Goal: Task Accomplishment & Management: Use online tool/utility

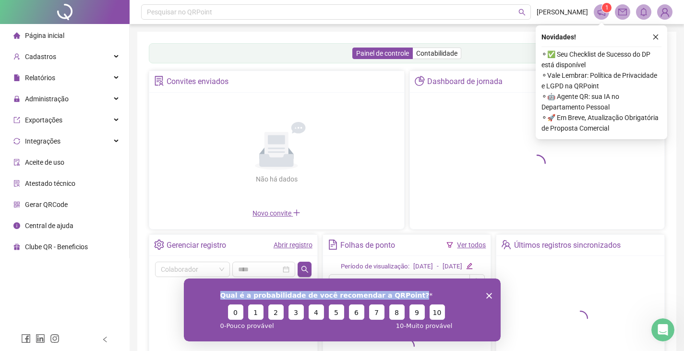
click at [489, 297] on div "Qual é a probabilidade de você recomendar a QRPoint? 0 1 2 3 4 5 6 7 8 9 10 0 -…" at bounding box center [341, 309] width 317 height 63
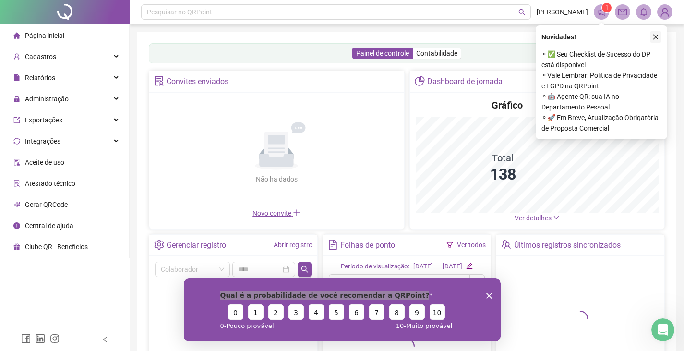
click at [656, 37] on icon "close" at bounding box center [655, 37] width 5 height 5
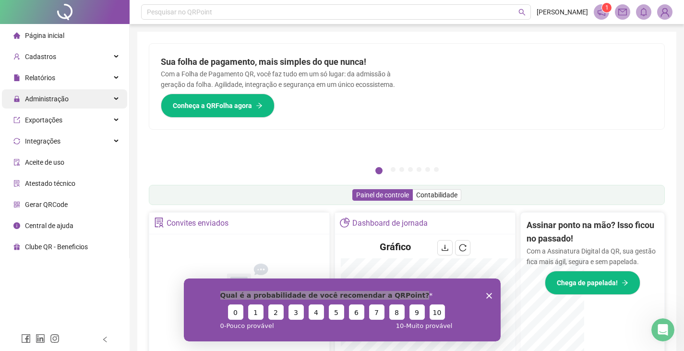
click at [117, 96] on div "Administração" at bounding box center [64, 98] width 125 height 19
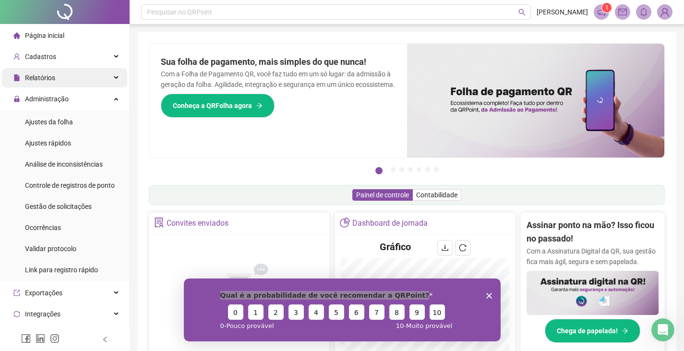
click at [98, 75] on div "Relatórios" at bounding box center [64, 77] width 125 height 19
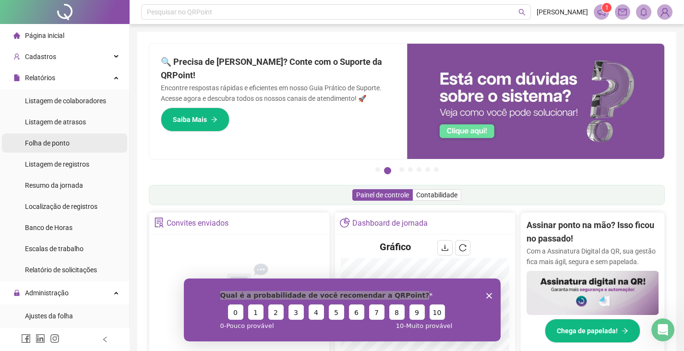
click at [75, 144] on li "Folha de ponto" at bounding box center [64, 142] width 125 height 19
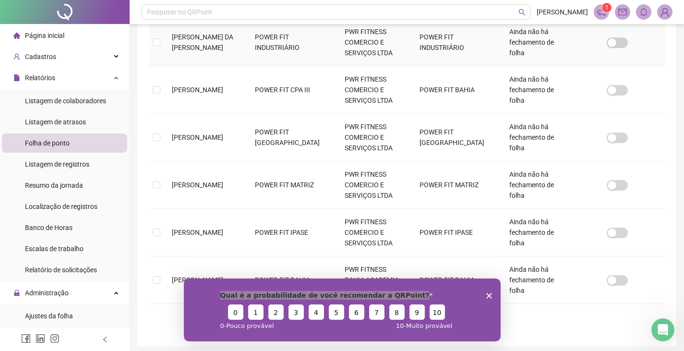
scroll to position [412, 0]
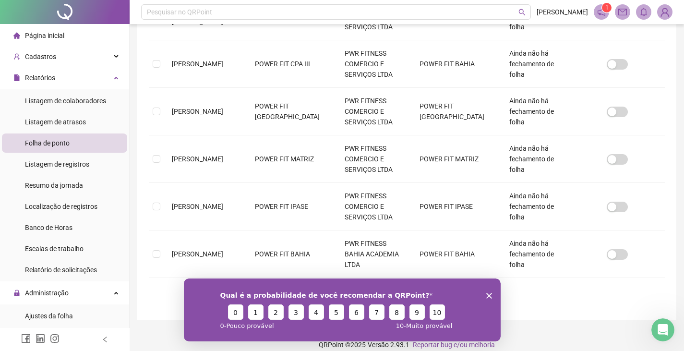
click at [487, 294] on polygon "Encerrar pesquisa" at bounding box center [489, 295] width 6 height 6
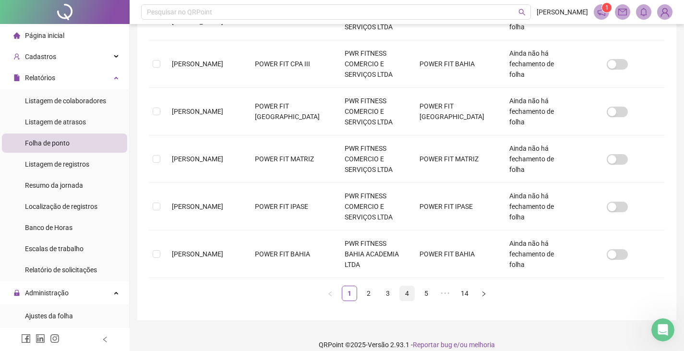
click at [403, 286] on link "4" at bounding box center [407, 293] width 14 height 14
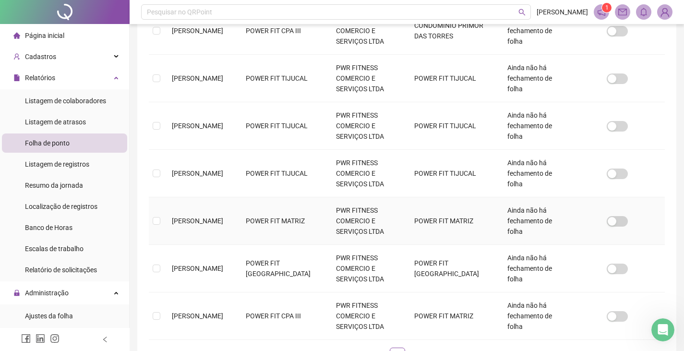
scroll to position [405, 0]
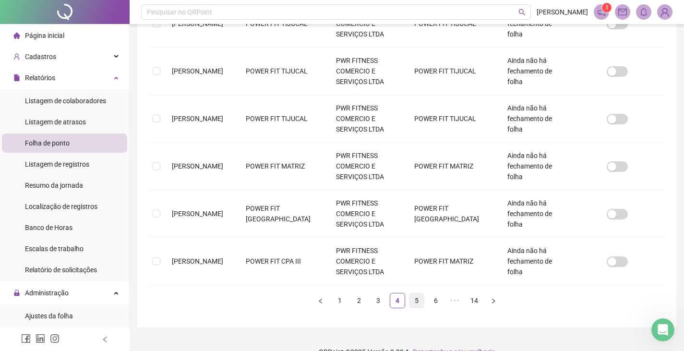
click at [415, 298] on link "5" at bounding box center [416, 300] width 14 height 14
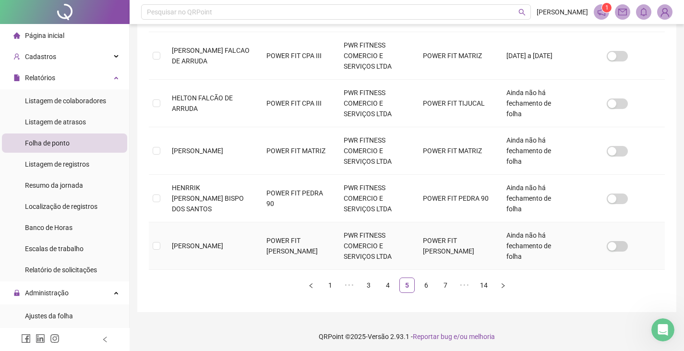
scroll to position [423, 0]
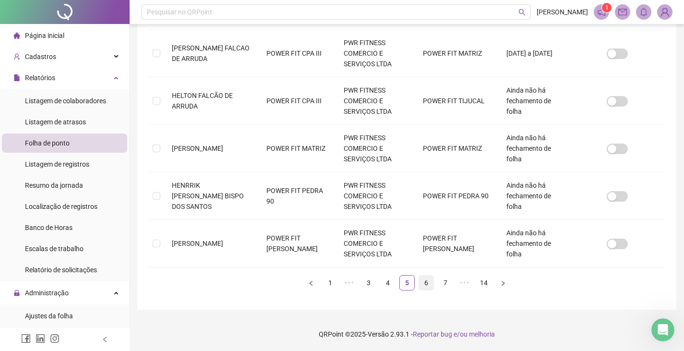
click at [426, 283] on link "6" at bounding box center [426, 282] width 14 height 14
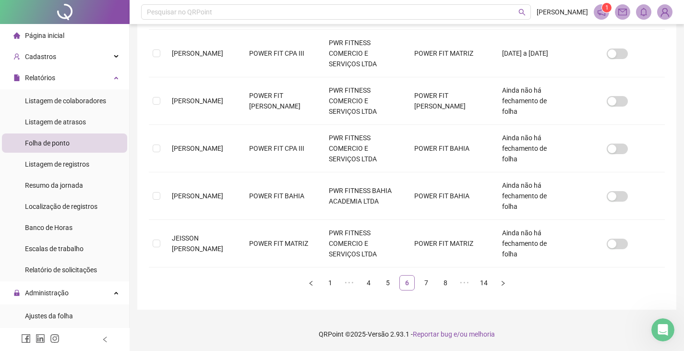
click at [426, 283] on link "7" at bounding box center [426, 282] width 14 height 14
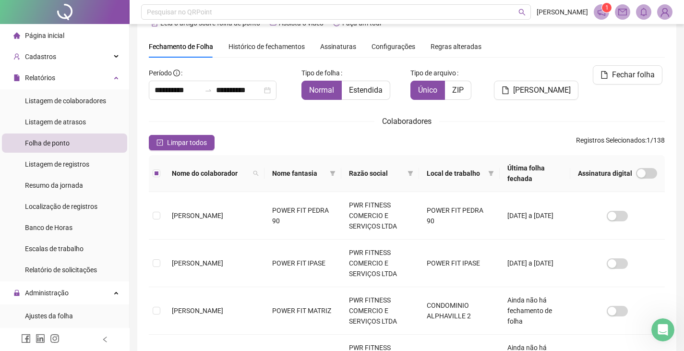
scroll to position [0, 0]
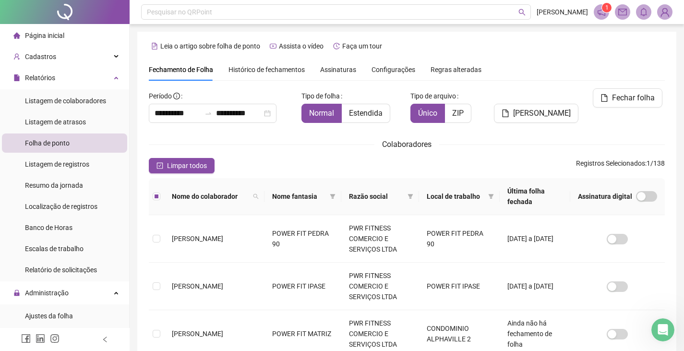
click at [529, 109] on div "[PERSON_NAME]" at bounding box center [537, 109] width 87 height 42
click at [529, 107] on span "[PERSON_NAME]" at bounding box center [542, 113] width 58 height 12
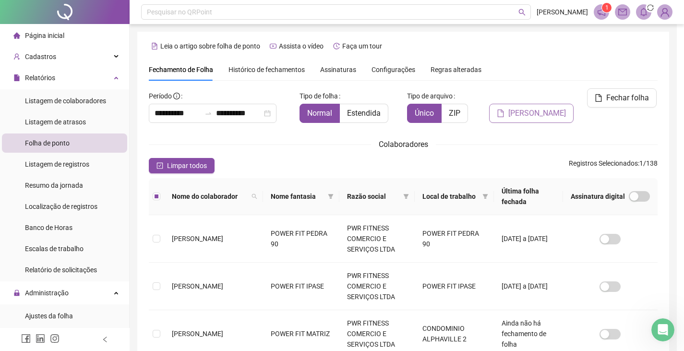
scroll to position [21, 0]
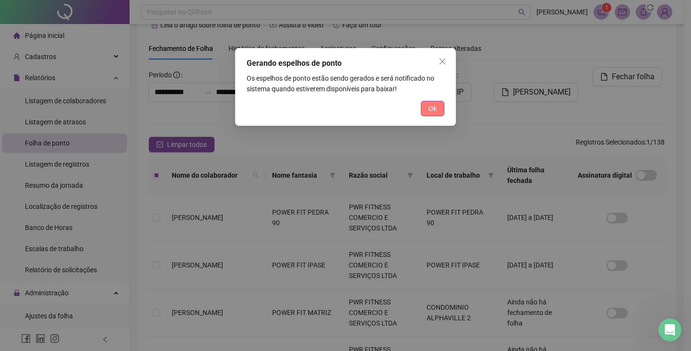
click at [435, 108] on span "Ok" at bounding box center [432, 108] width 8 height 11
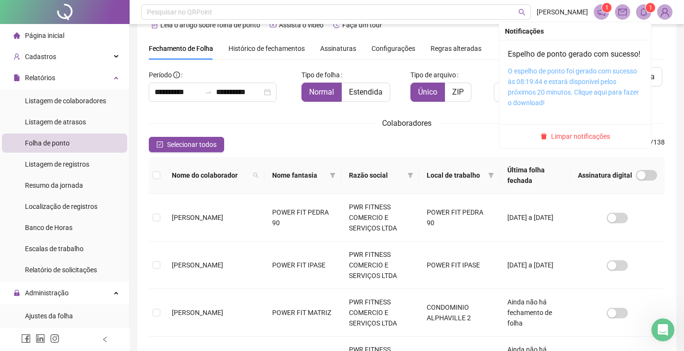
click at [594, 97] on link "O espelho de ponto foi gerado com sucesso às 08:19:44 e estará disponível pelos…" at bounding box center [573, 86] width 131 height 39
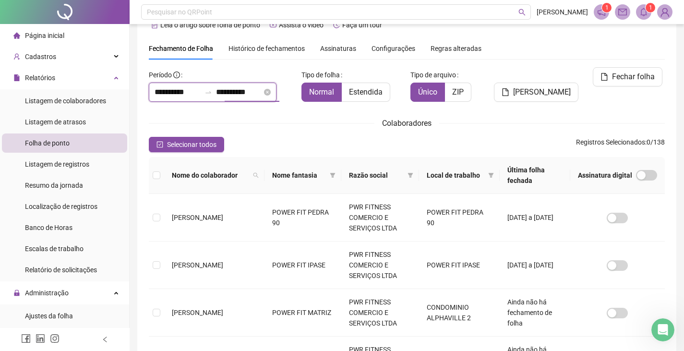
click at [237, 90] on input "**********" at bounding box center [239, 92] width 46 height 12
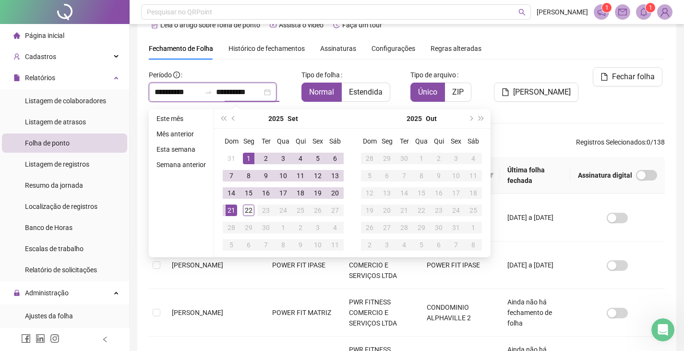
type input "**********"
click at [247, 209] on div "22" at bounding box center [249, 210] width 12 height 12
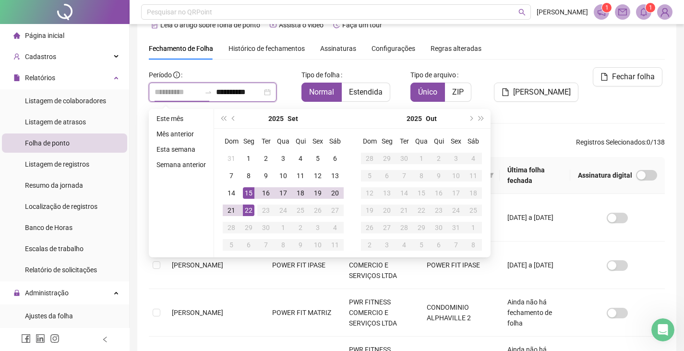
type input "**********"
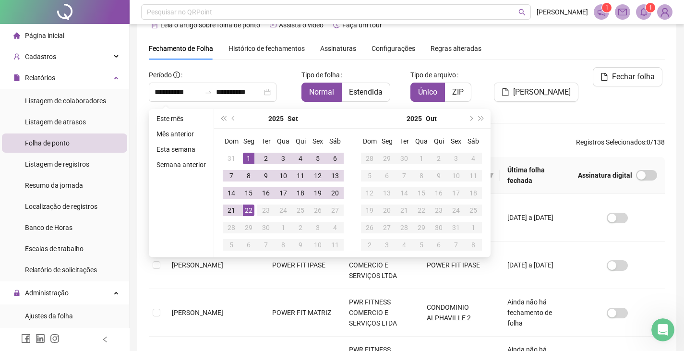
click at [524, 103] on div "[PERSON_NAME]" at bounding box center [537, 88] width 87 height 42
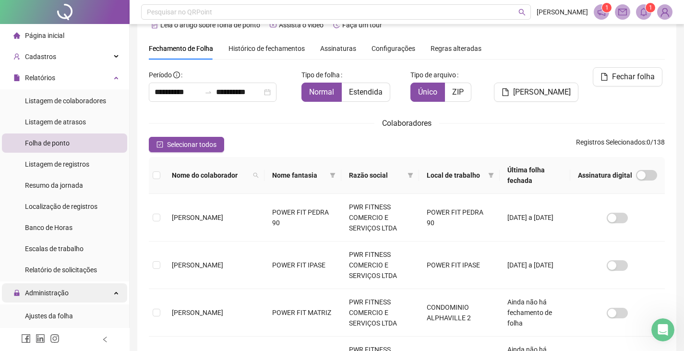
click at [101, 294] on div "Administração" at bounding box center [64, 292] width 125 height 19
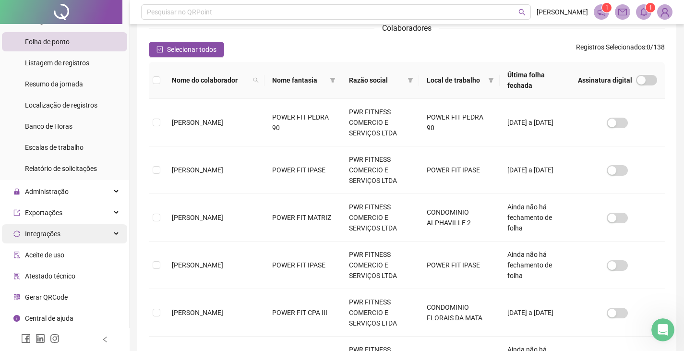
scroll to position [117, 0]
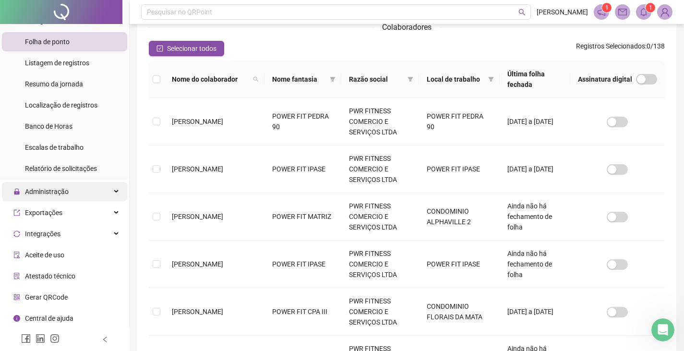
click at [91, 189] on div "Administração" at bounding box center [64, 191] width 125 height 19
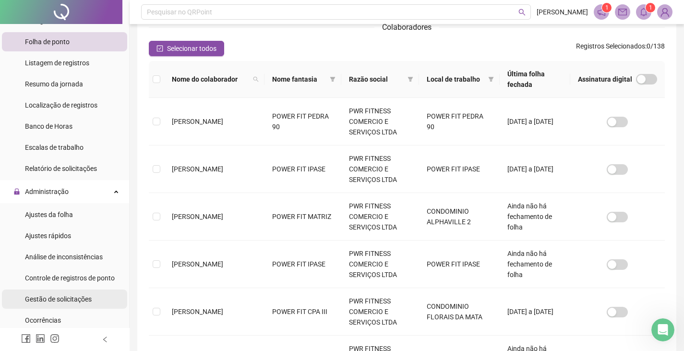
click at [69, 301] on span "Gestão de solicitações" at bounding box center [58, 299] width 67 height 8
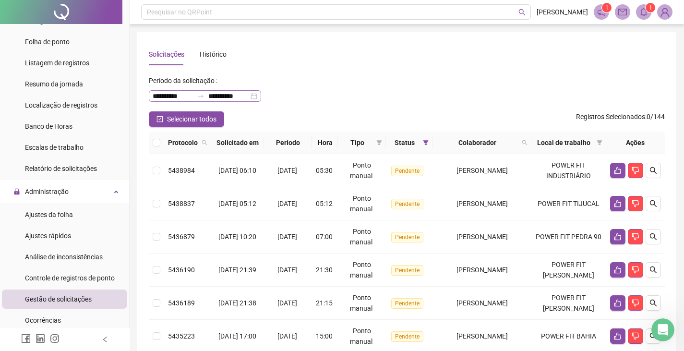
click at [261, 95] on div "**********" at bounding box center [205, 96] width 112 height 12
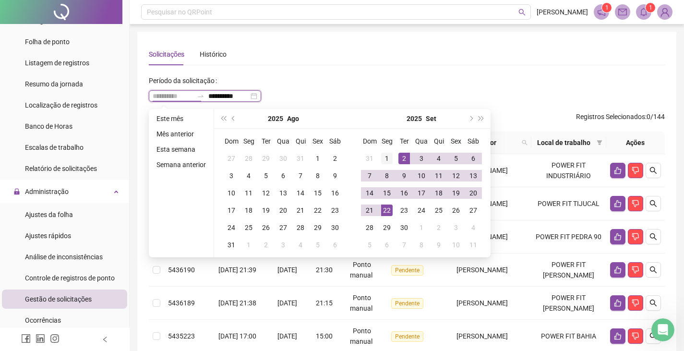
type input "**********"
click at [385, 159] on div "1" at bounding box center [387, 159] width 12 height 12
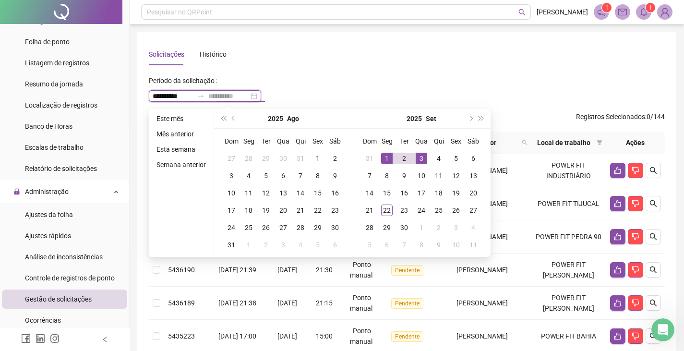
type input "**********"
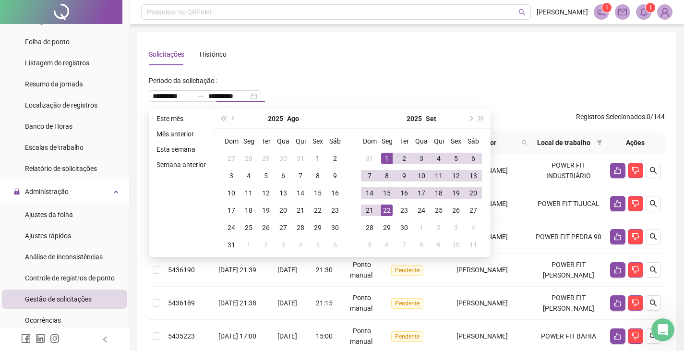
click at [384, 88] on div "**********" at bounding box center [407, 92] width 516 height 38
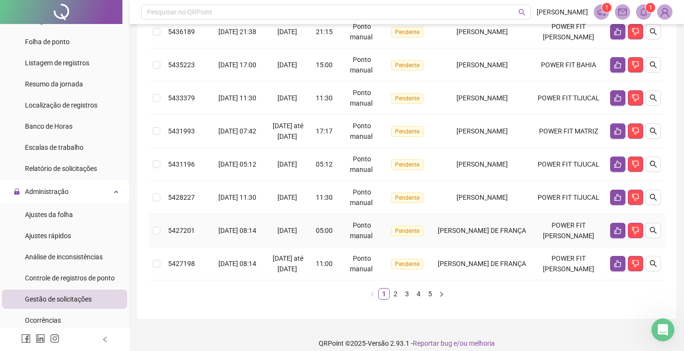
scroll to position [288, 0]
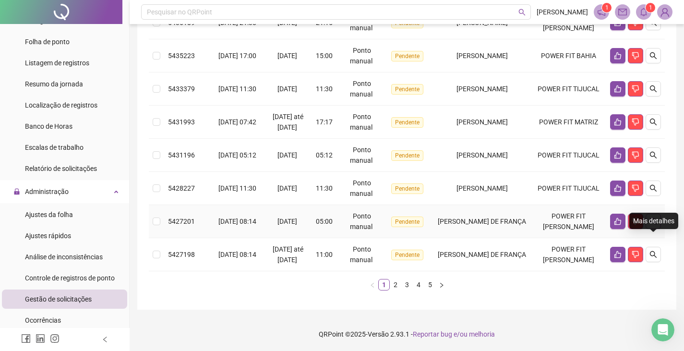
click at [653, 225] on icon "search" at bounding box center [653, 221] width 7 height 7
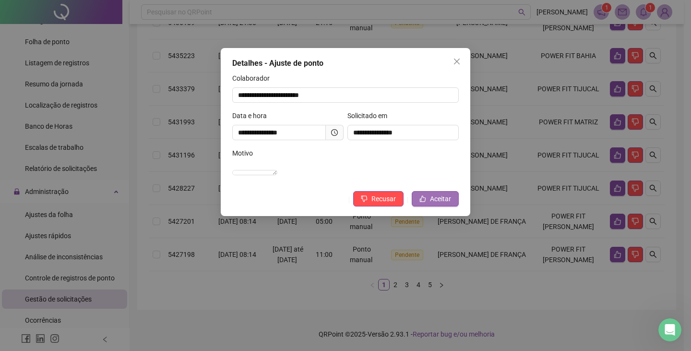
click at [440, 204] on span "Aceitar" at bounding box center [440, 198] width 21 height 11
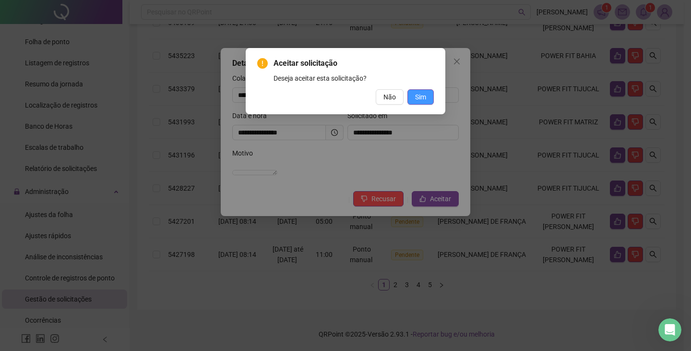
click at [420, 101] on span "Sim" at bounding box center [420, 97] width 11 height 11
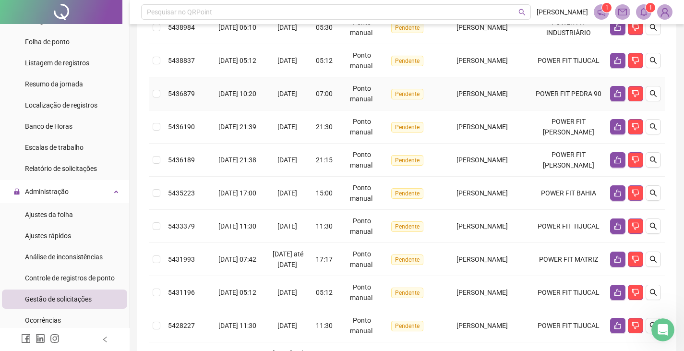
scroll to position [144, 0]
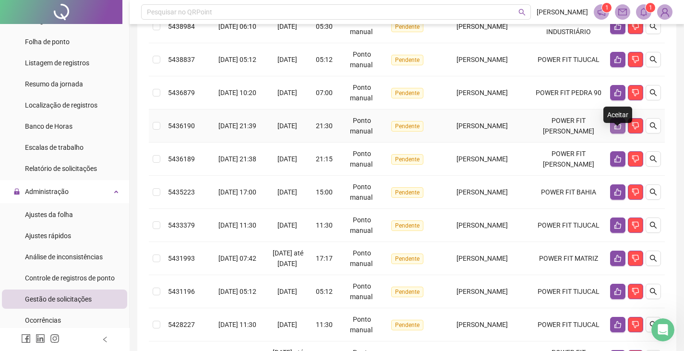
click at [617, 130] on icon "like" at bounding box center [618, 126] width 8 height 8
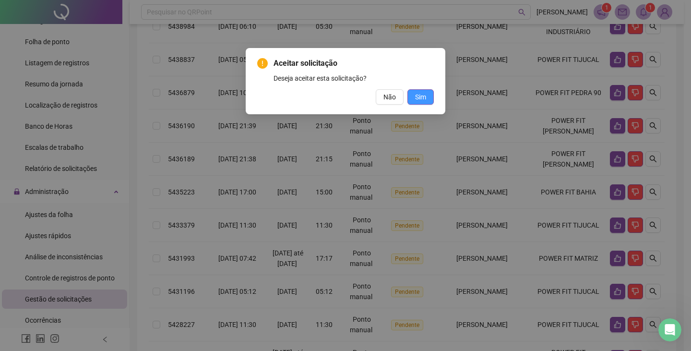
click at [422, 94] on span "Sim" at bounding box center [420, 97] width 11 height 11
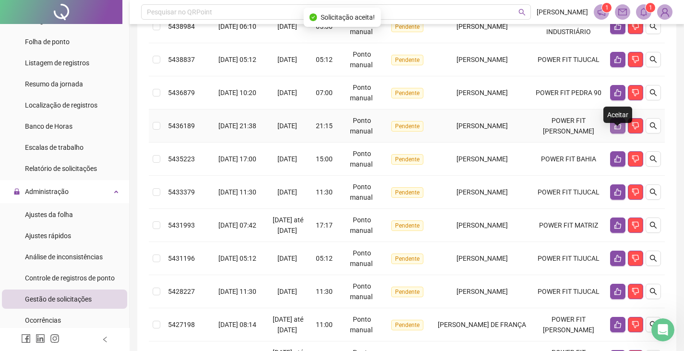
click at [618, 130] on icon "like" at bounding box center [617, 125] width 7 height 7
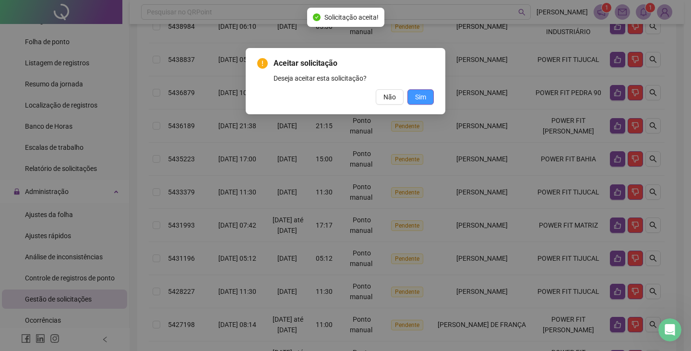
click at [416, 95] on span "Sim" at bounding box center [420, 97] width 11 height 11
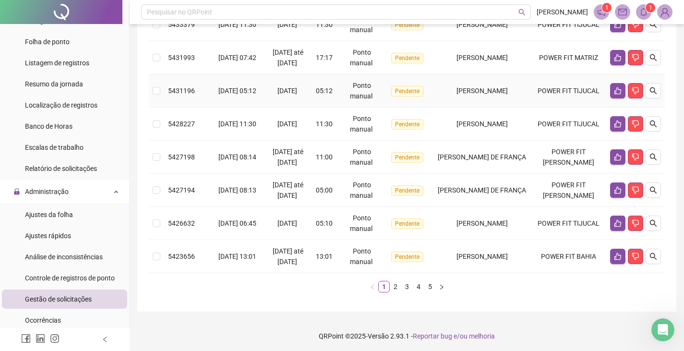
scroll to position [288, 0]
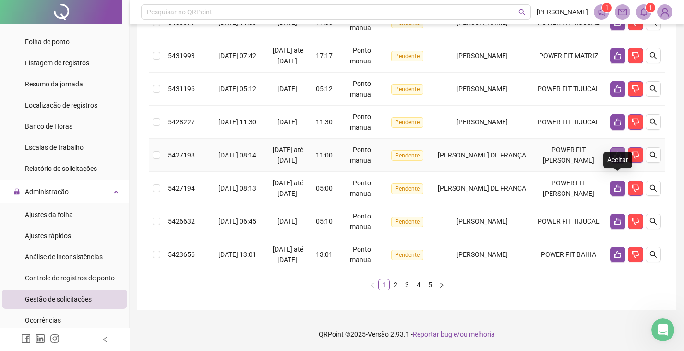
click at [618, 159] on icon "like" at bounding box center [618, 155] width 8 height 8
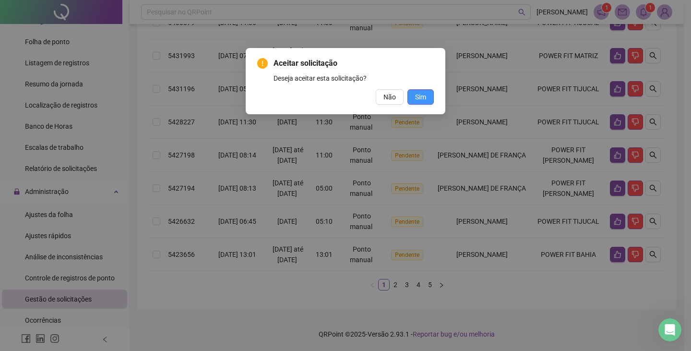
click at [420, 98] on span "Sim" at bounding box center [420, 97] width 11 height 11
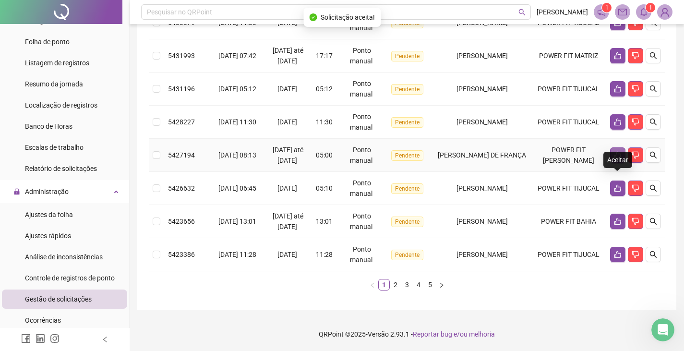
click at [614, 159] on icon "like" at bounding box center [618, 155] width 8 height 8
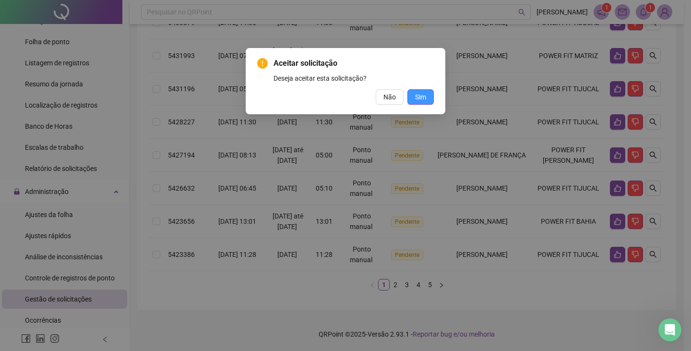
click at [419, 99] on span "Sim" at bounding box center [420, 97] width 11 height 11
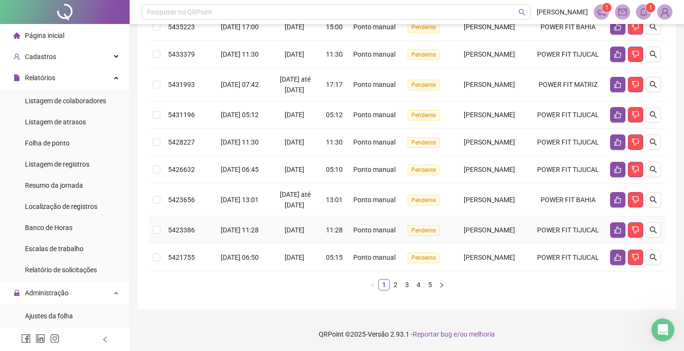
scroll to position [312, 0]
click at [395, 284] on link "2" at bounding box center [395, 284] width 11 height 11
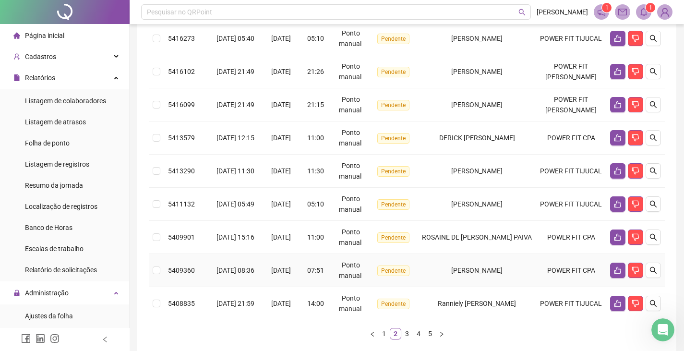
scroll to position [195, 0]
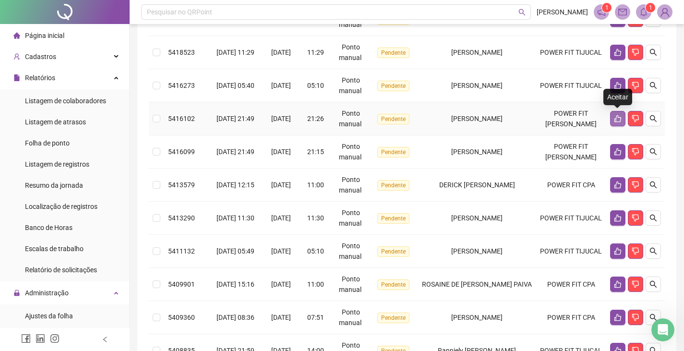
click at [618, 116] on icon "like" at bounding box center [618, 119] width 8 height 8
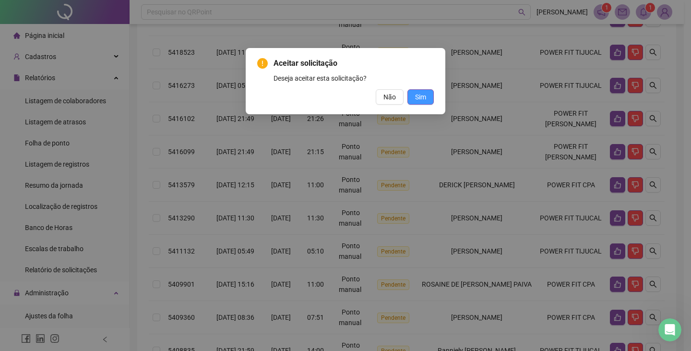
click at [428, 95] on button "Sim" at bounding box center [420, 96] width 26 height 15
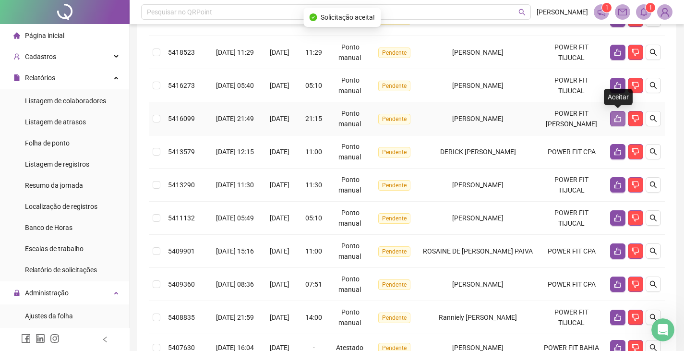
click at [616, 119] on icon "like" at bounding box center [618, 119] width 8 height 8
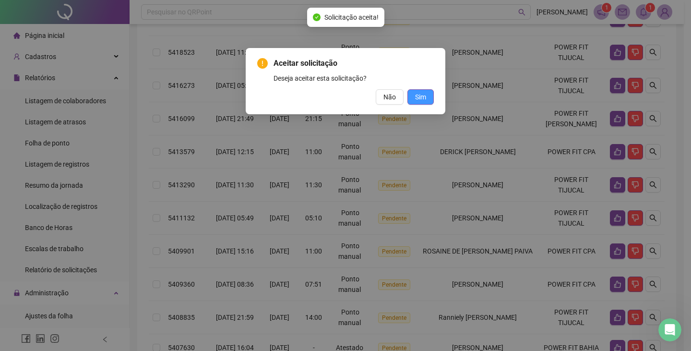
click at [418, 93] on span "Sim" at bounding box center [420, 97] width 11 height 11
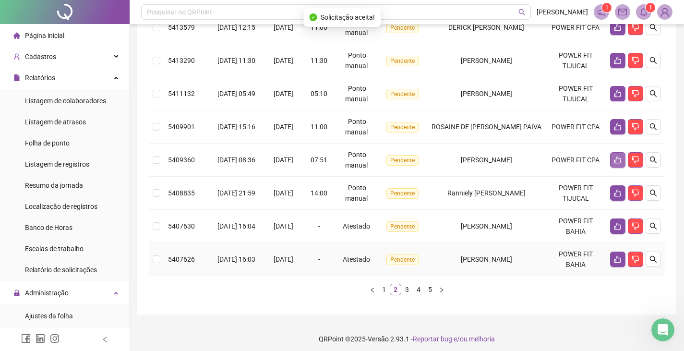
scroll to position [291, 0]
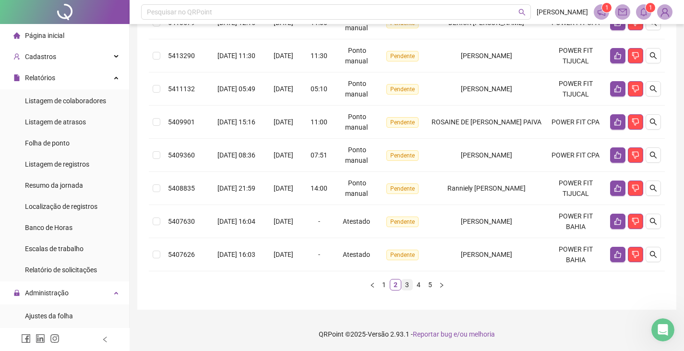
click at [404, 282] on link "3" at bounding box center [407, 284] width 11 height 11
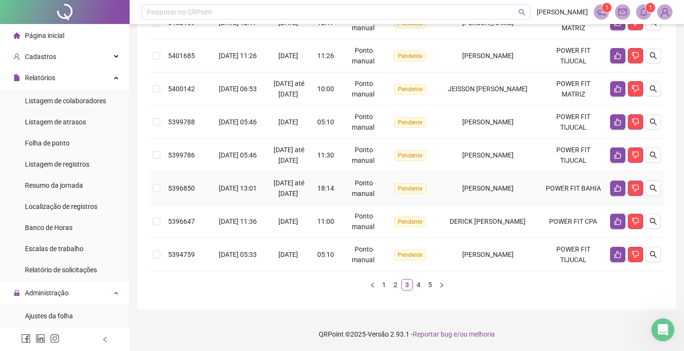
scroll to position [322, 0]
click at [420, 284] on link "4" at bounding box center [418, 284] width 11 height 11
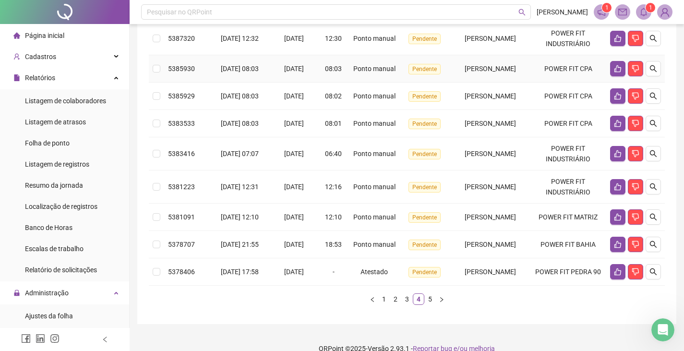
scroll to position [243, 0]
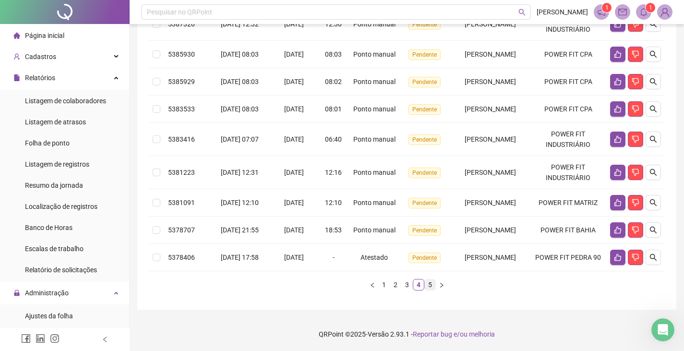
click at [428, 290] on link "5" at bounding box center [430, 284] width 11 height 11
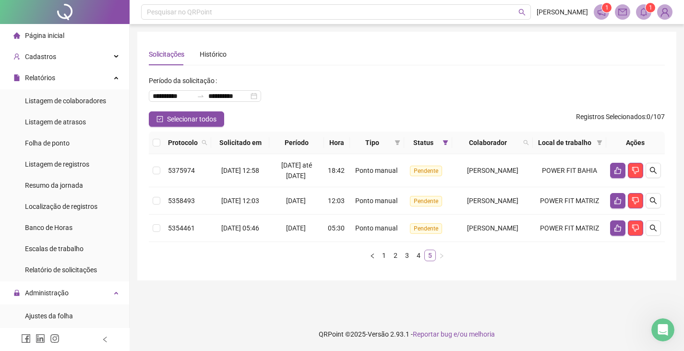
scroll to position [0, 0]
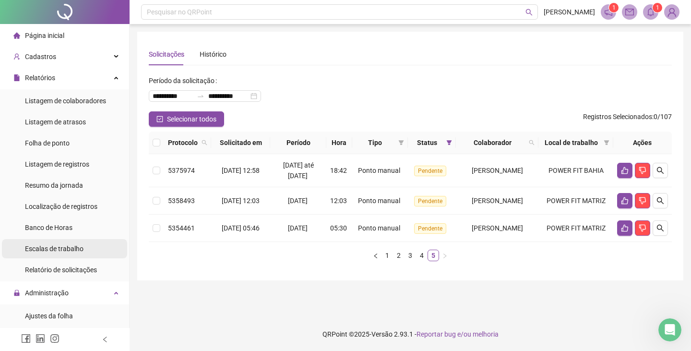
click at [80, 245] on span "Escalas de trabalho" at bounding box center [54, 249] width 59 height 8
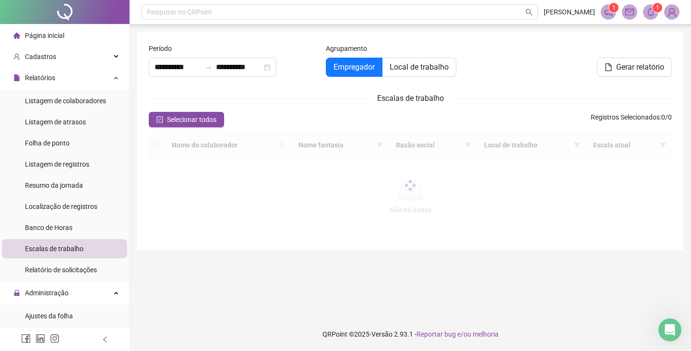
type input "**********"
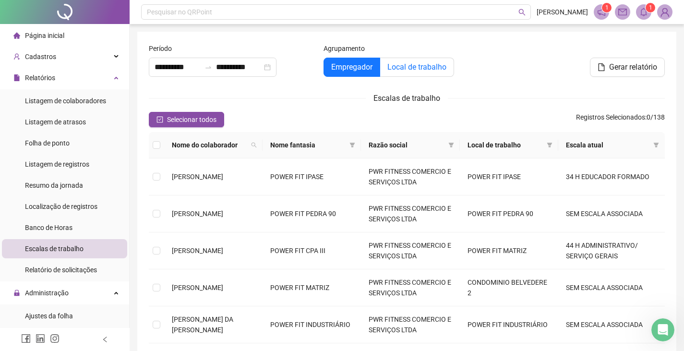
click at [405, 62] on span "Local de trabalho" at bounding box center [416, 66] width 59 height 9
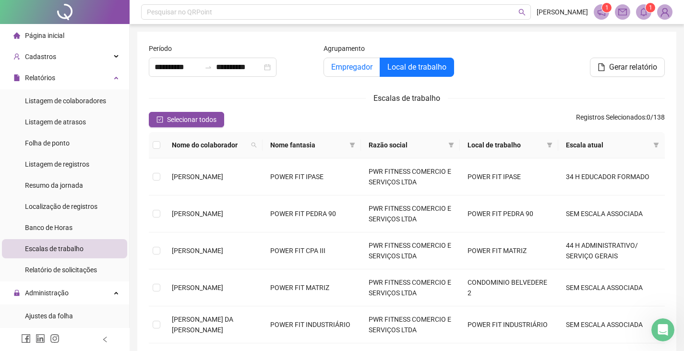
click at [350, 69] on span "Empregador" at bounding box center [351, 66] width 41 height 9
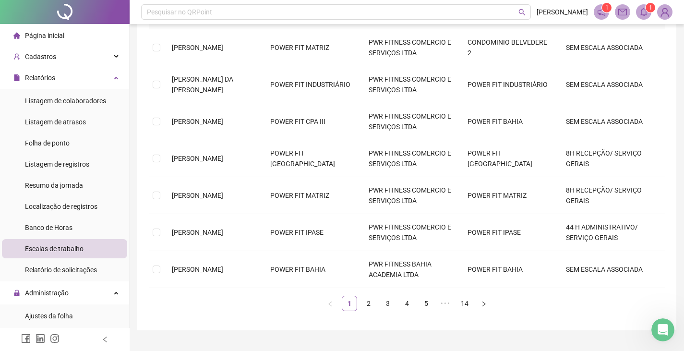
scroll to position [261, 0]
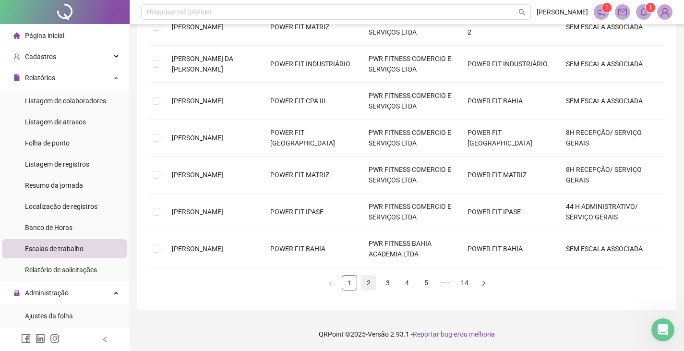
click at [368, 281] on link "2" at bounding box center [368, 282] width 14 height 14
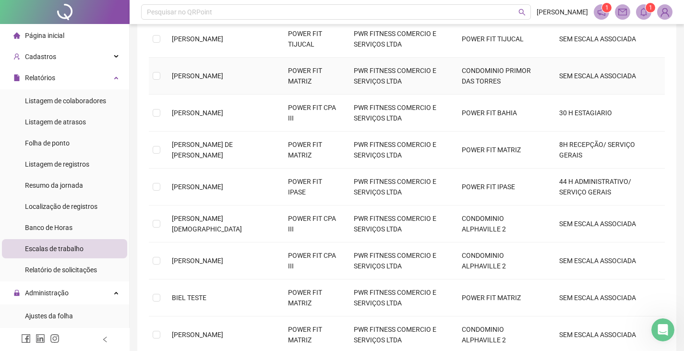
scroll to position [213, 0]
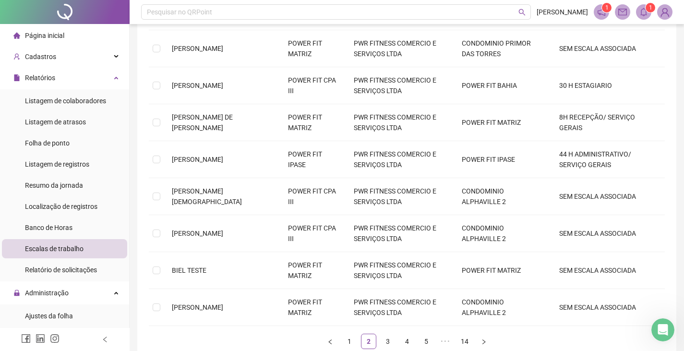
click at [385, 340] on link "3" at bounding box center [387, 341] width 14 height 14
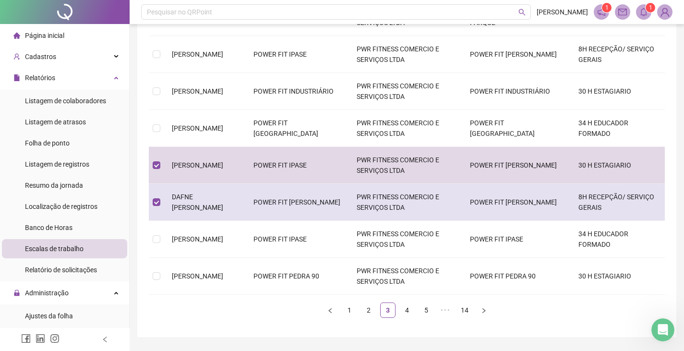
scroll to position [261, 0]
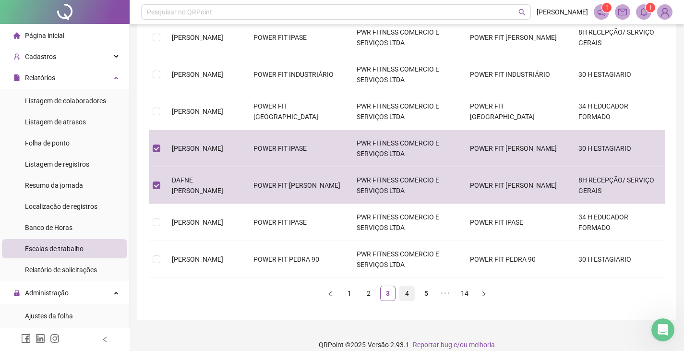
click at [404, 286] on link "4" at bounding box center [407, 293] width 14 height 14
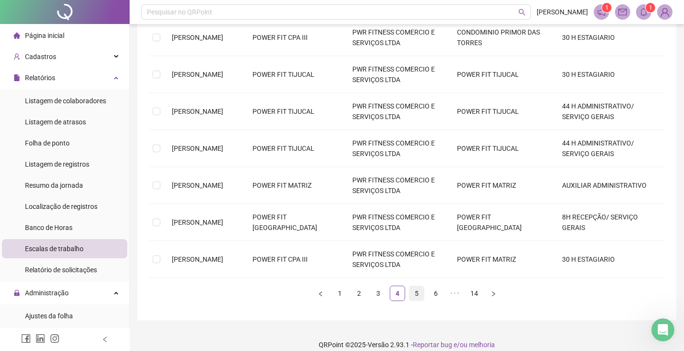
click at [415, 286] on link "5" at bounding box center [416, 293] width 14 height 14
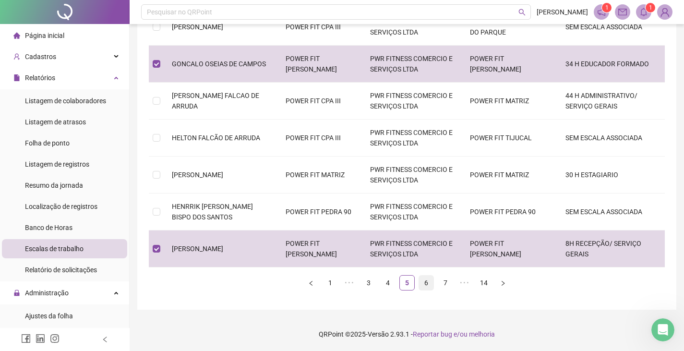
click at [425, 280] on link "6" at bounding box center [426, 282] width 14 height 14
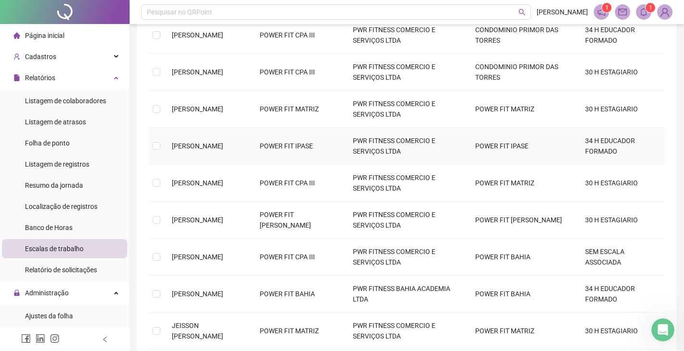
scroll to position [213, 0]
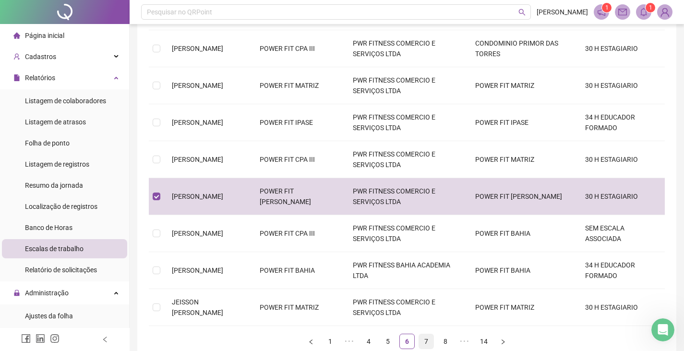
click at [424, 334] on link "7" at bounding box center [426, 341] width 14 height 14
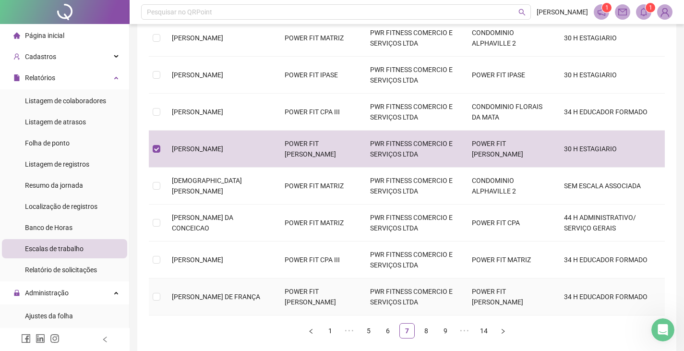
click at [164, 298] on td at bounding box center [156, 296] width 15 height 37
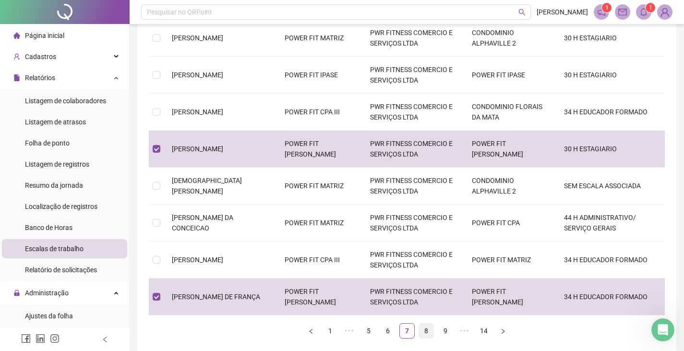
click at [426, 328] on link "8" at bounding box center [426, 330] width 14 height 14
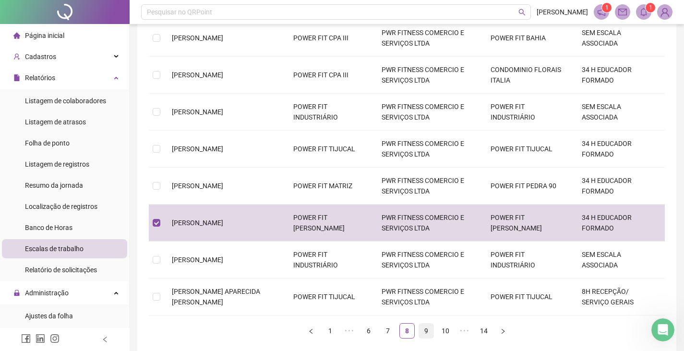
click at [427, 329] on link "9" at bounding box center [426, 330] width 14 height 14
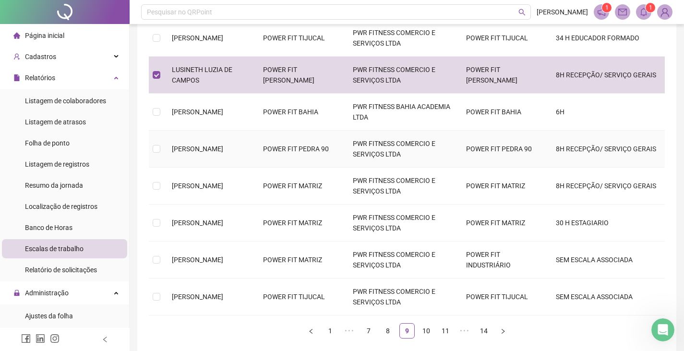
scroll to position [261, 0]
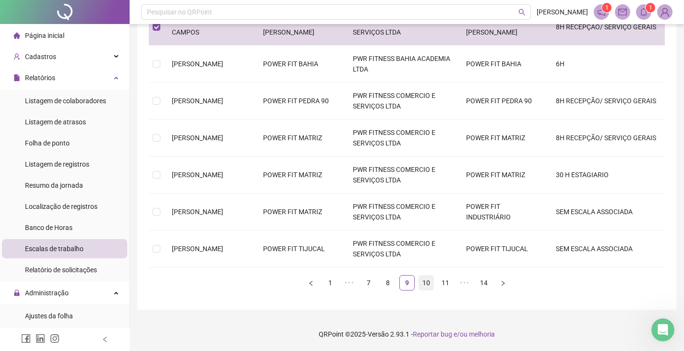
click at [423, 280] on link "10" at bounding box center [426, 282] width 14 height 14
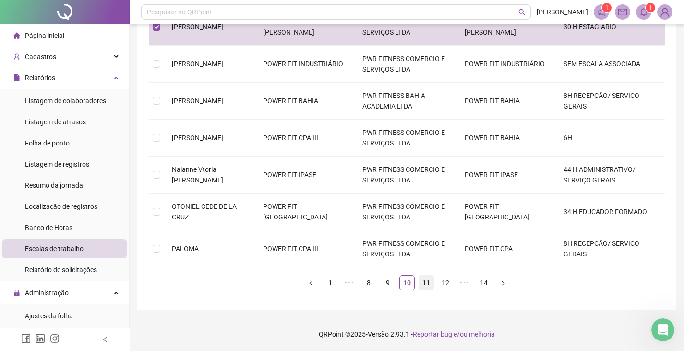
click at [427, 282] on link "11" at bounding box center [426, 282] width 14 height 14
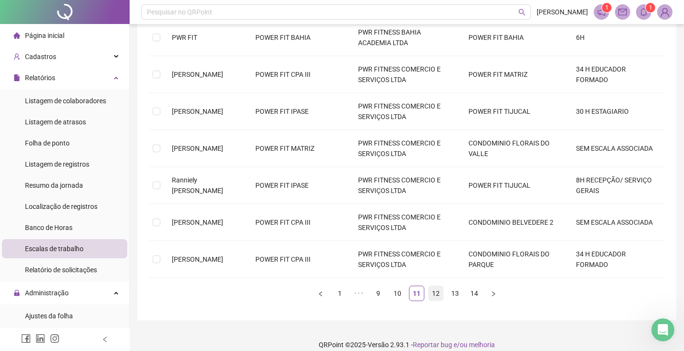
click at [435, 286] on link "12" at bounding box center [435, 293] width 14 height 14
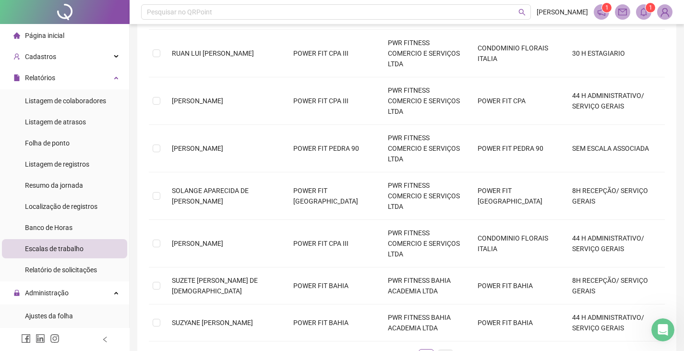
click at [447, 349] on link "13" at bounding box center [445, 356] width 14 height 14
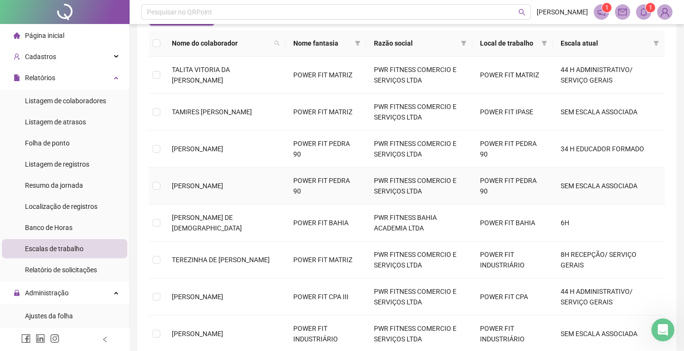
scroll to position [213, 0]
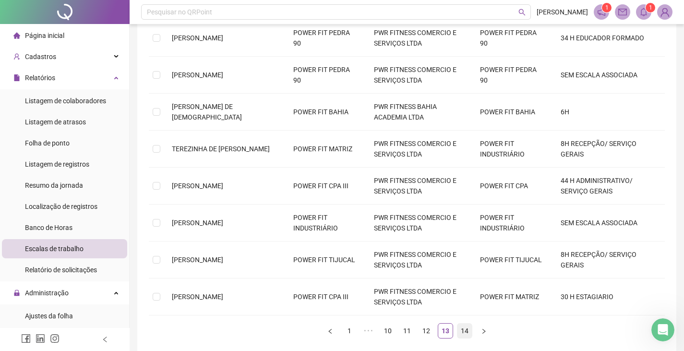
click at [465, 331] on link "14" at bounding box center [464, 330] width 14 height 14
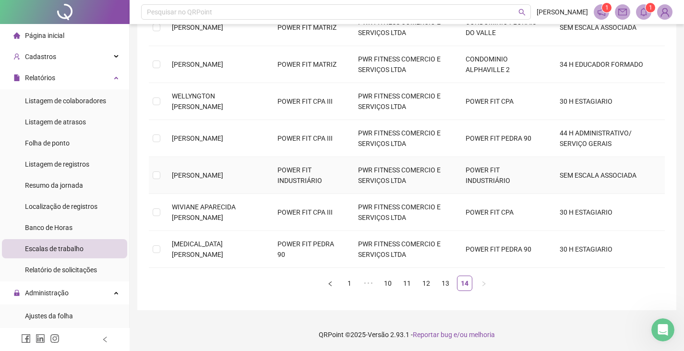
scroll to position [187, 0]
click at [386, 280] on link "10" at bounding box center [387, 282] width 14 height 14
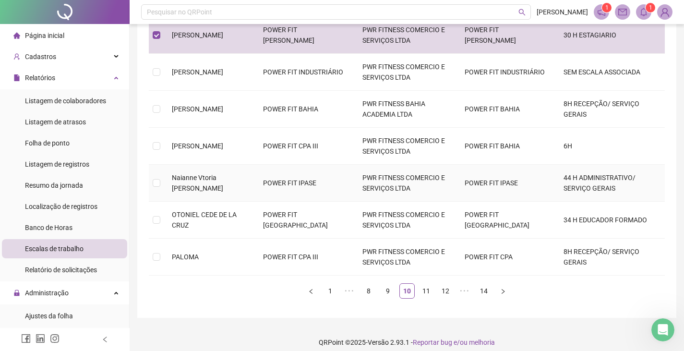
scroll to position [261, 0]
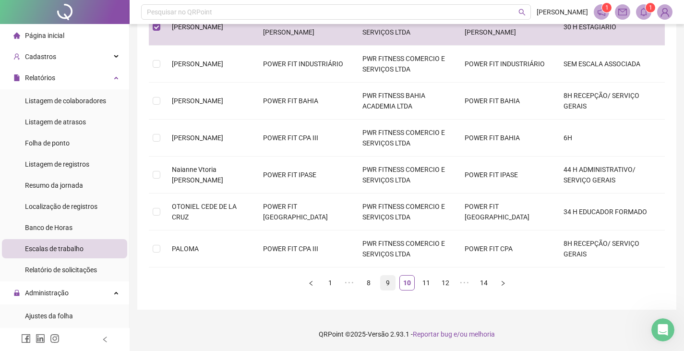
click at [388, 282] on link "9" at bounding box center [387, 282] width 14 height 14
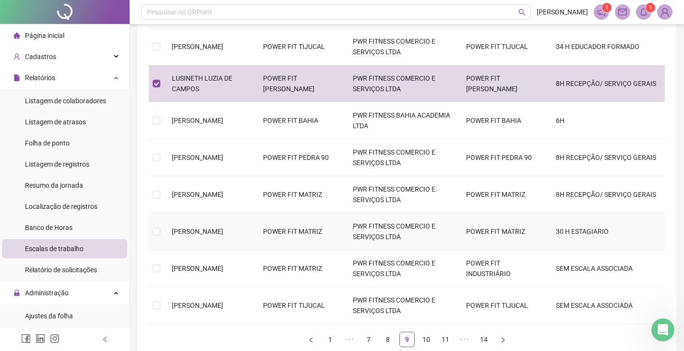
scroll to position [213, 0]
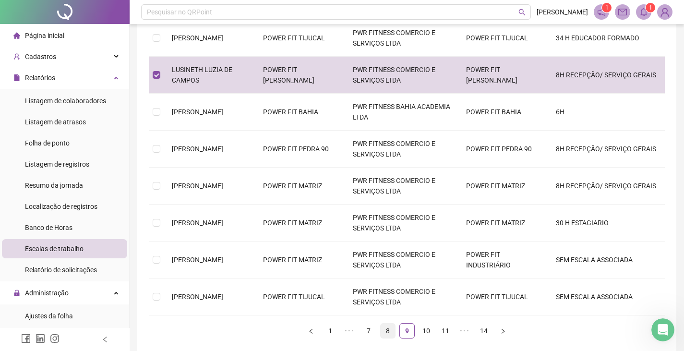
click at [389, 332] on link "8" at bounding box center [387, 330] width 14 height 14
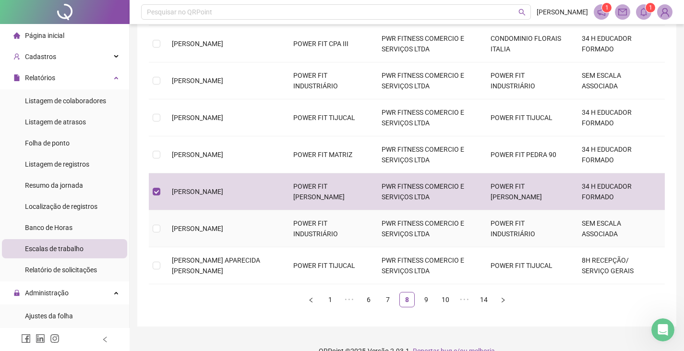
scroll to position [261, 0]
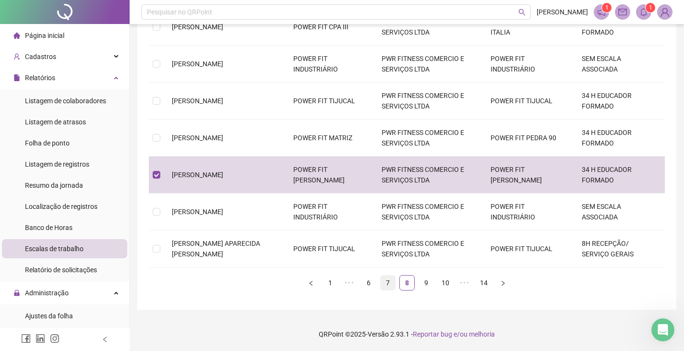
click at [388, 279] on link "7" at bounding box center [387, 282] width 14 height 14
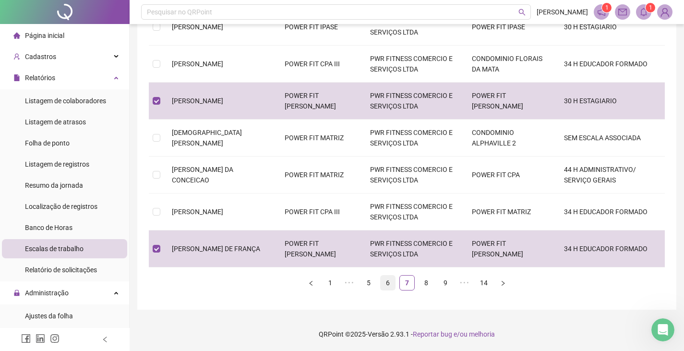
click at [389, 283] on link "6" at bounding box center [387, 282] width 14 height 14
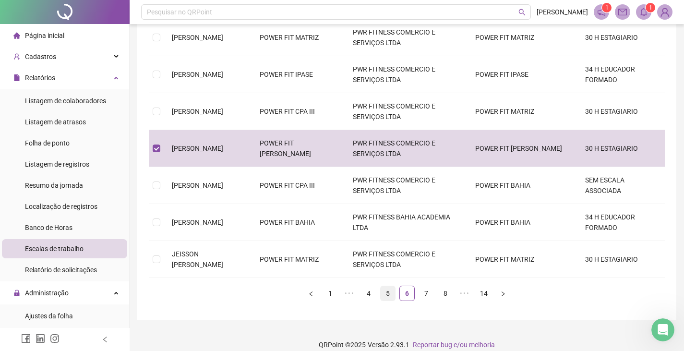
click at [385, 286] on link "5" at bounding box center [387, 293] width 14 height 14
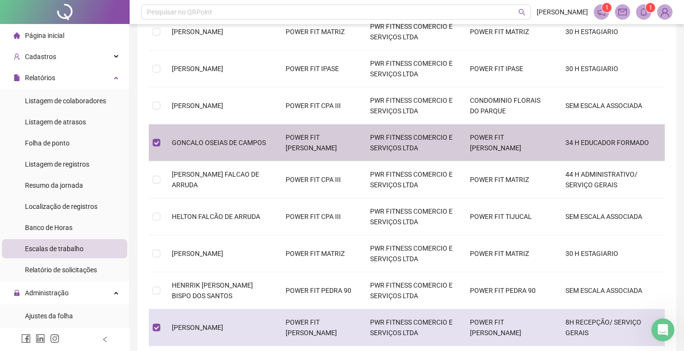
scroll to position [213, 0]
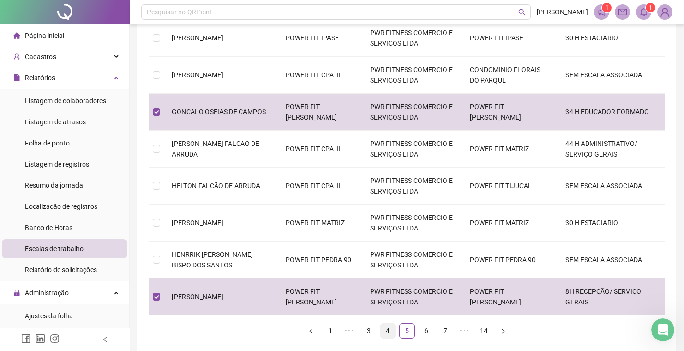
click at [388, 331] on link "4" at bounding box center [387, 330] width 14 height 14
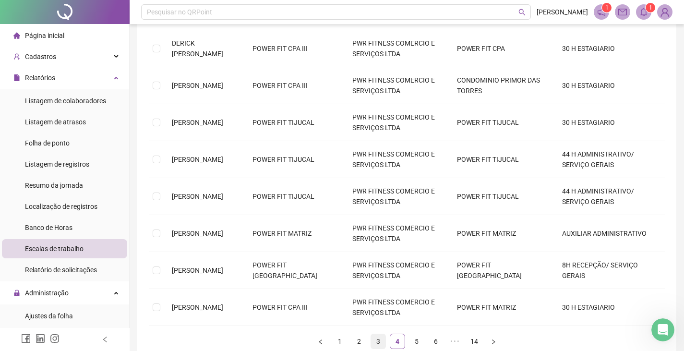
click at [379, 334] on link "3" at bounding box center [378, 341] width 14 height 14
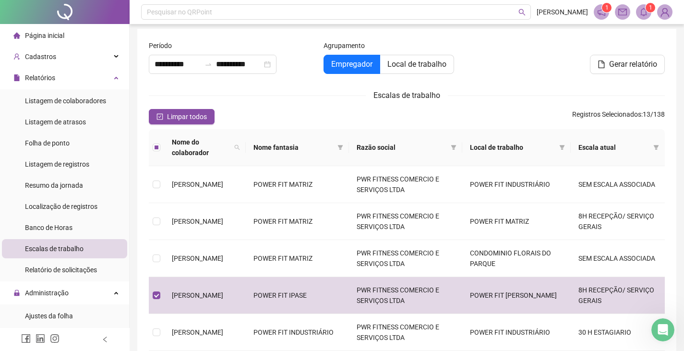
scroll to position [0, 0]
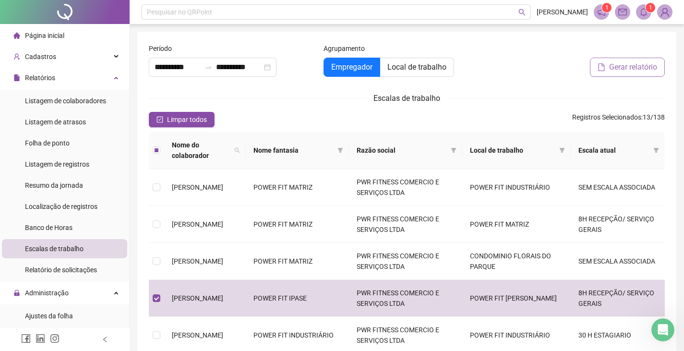
click at [618, 66] on span "Gerar relatório" at bounding box center [633, 67] width 48 height 12
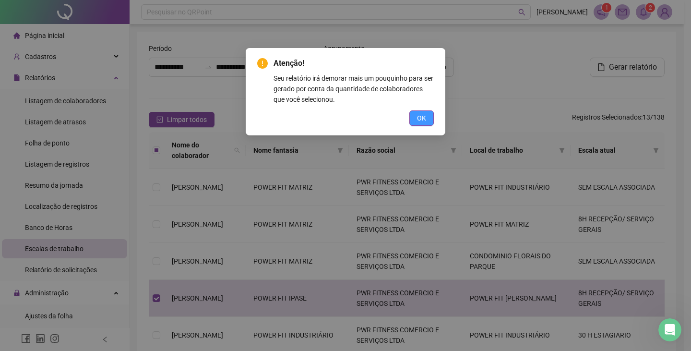
click at [424, 121] on span "OK" at bounding box center [421, 118] width 9 height 11
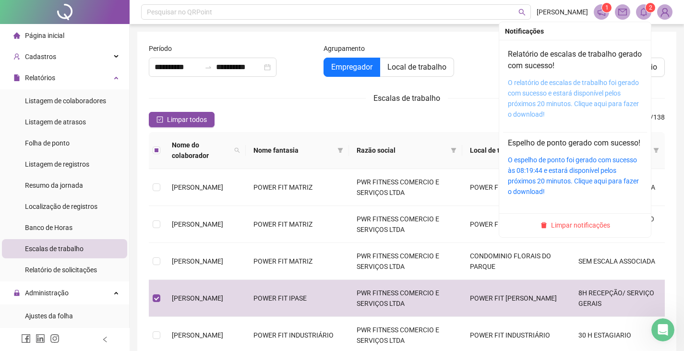
click at [563, 89] on link "O relatório de escalas de trabalho foi gerado com sucesso e estará disponível p…" at bounding box center [573, 98] width 131 height 39
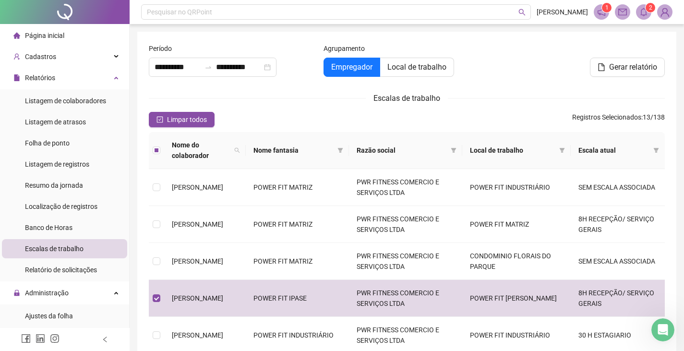
click at [50, 29] on div "Página inicial" at bounding box center [38, 35] width 51 height 19
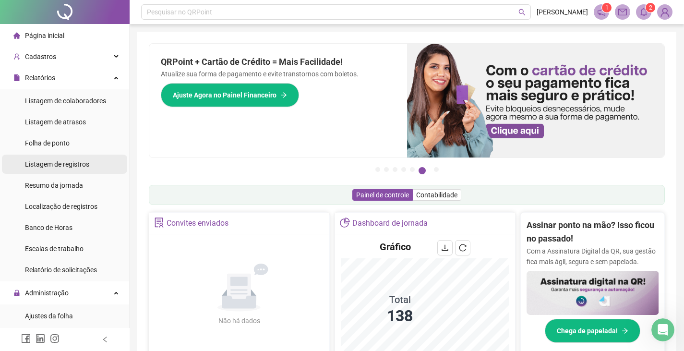
click at [95, 167] on li "Listagem de registros" at bounding box center [64, 163] width 125 height 19
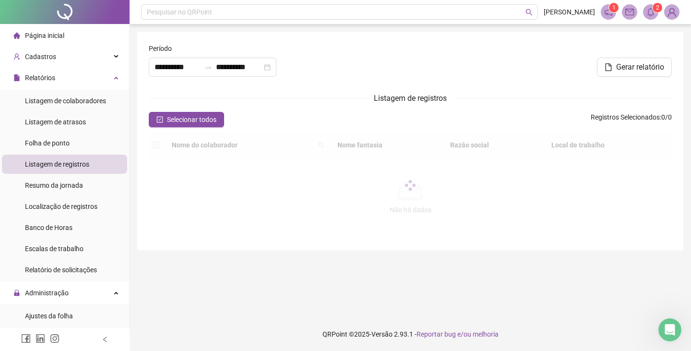
type input "**********"
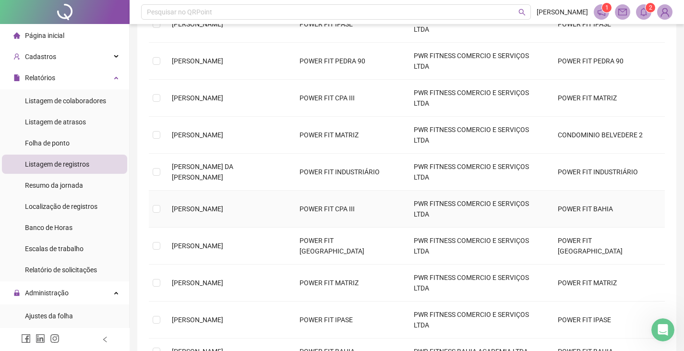
scroll to position [155, 0]
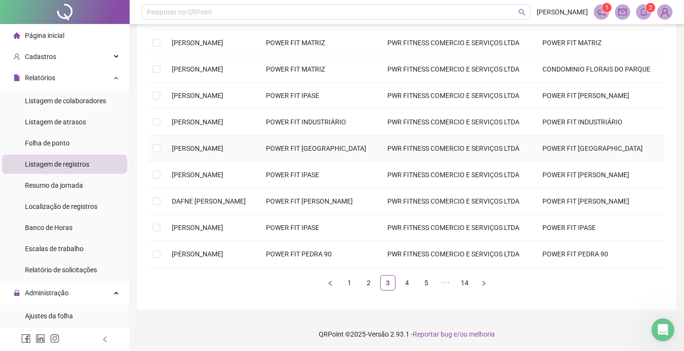
scroll to position [261, 0]
click at [407, 284] on link "4" at bounding box center [407, 282] width 14 height 14
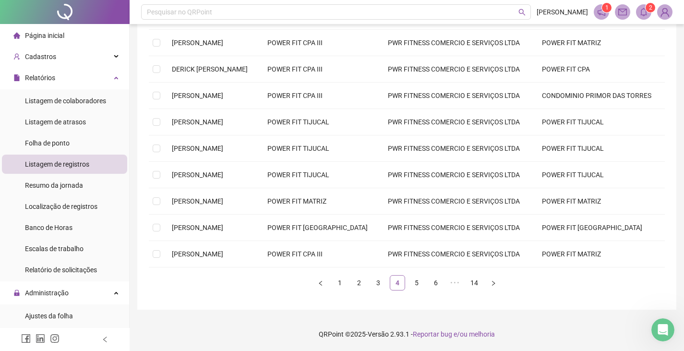
scroll to position [155, 0]
click at [417, 282] on link "5" at bounding box center [416, 282] width 14 height 14
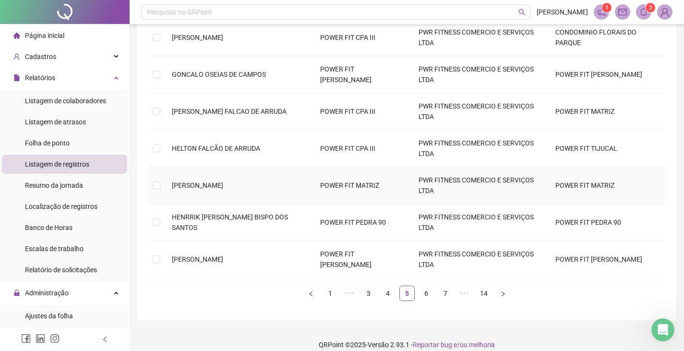
scroll to position [261, 0]
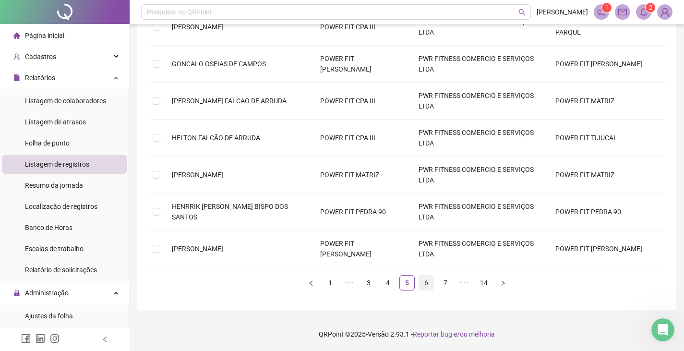
click at [424, 280] on link "6" at bounding box center [426, 282] width 14 height 14
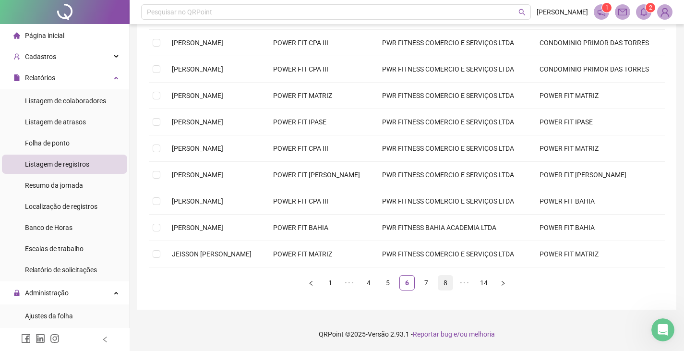
click at [424, 285] on link "7" at bounding box center [426, 282] width 14 height 14
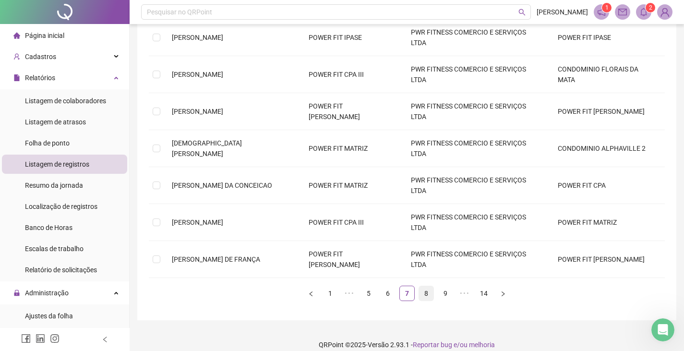
scroll to position [155, 0]
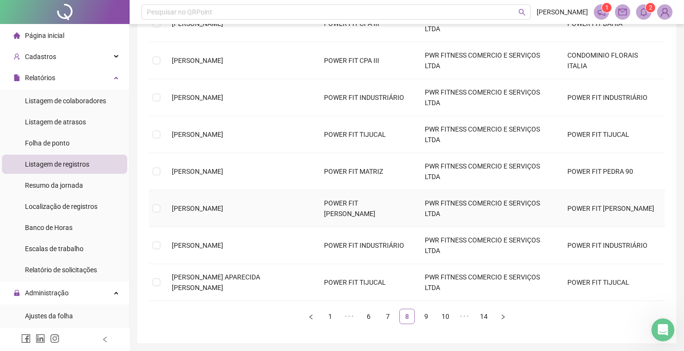
scroll to position [251, 0]
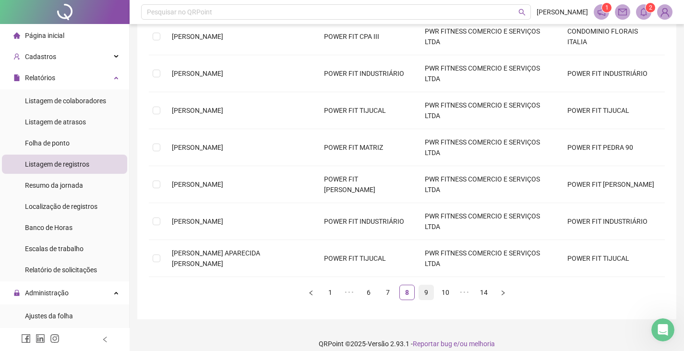
click at [426, 292] on link "9" at bounding box center [426, 292] width 14 height 14
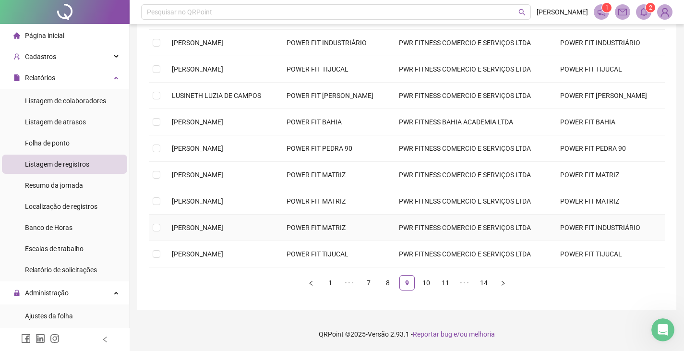
scroll to position [250, 0]
click at [427, 284] on link "10" at bounding box center [426, 282] width 14 height 14
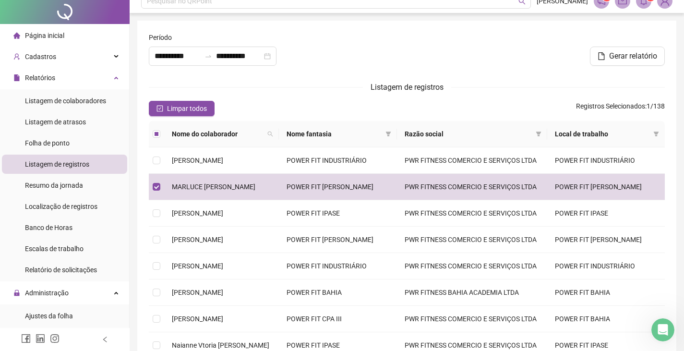
scroll to position [0, 0]
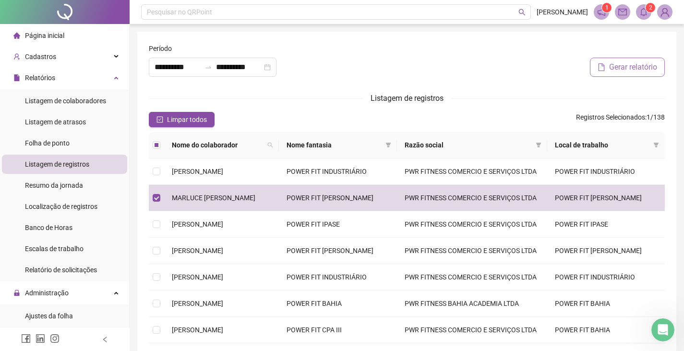
click at [628, 68] on span "Gerar relatório" at bounding box center [633, 67] width 48 height 12
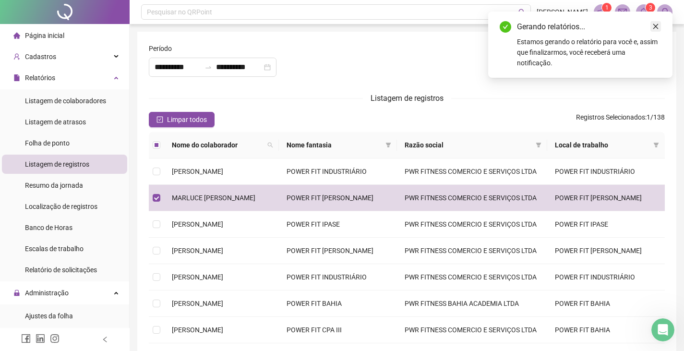
click at [653, 25] on icon "close" at bounding box center [655, 26] width 7 height 7
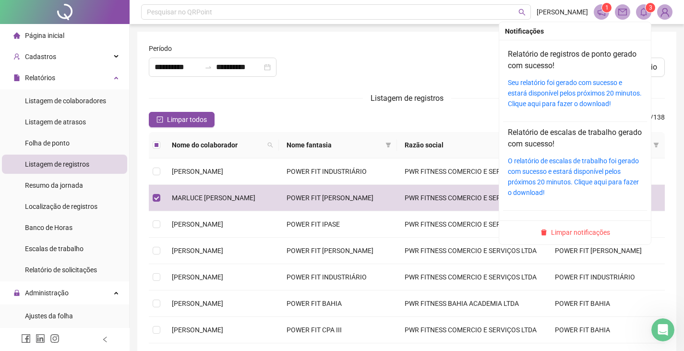
click at [645, 14] on icon "bell" at bounding box center [643, 12] width 9 height 9
click at [559, 99] on link "Seu relatório foi gerado com sucesso e estará disponível pelos próximos 20 minu…" at bounding box center [575, 93] width 134 height 29
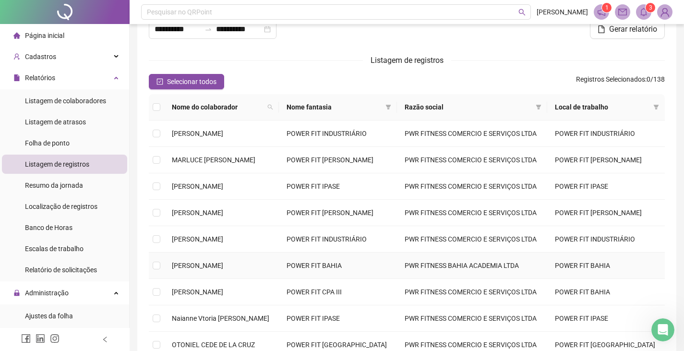
scroll to position [155, 0]
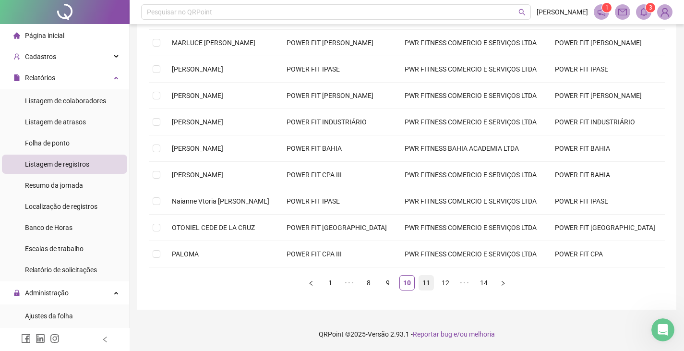
click at [425, 282] on link "11" at bounding box center [426, 282] width 14 height 14
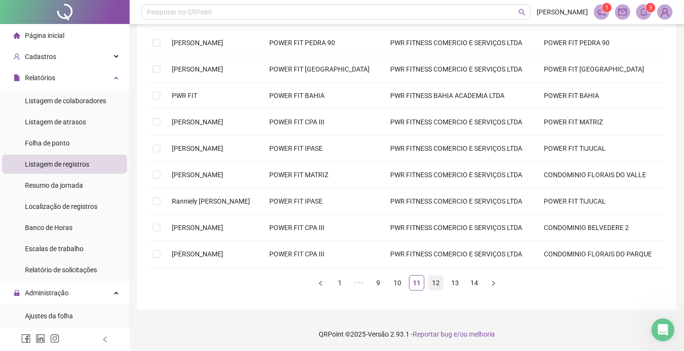
click at [434, 282] on link "12" at bounding box center [435, 282] width 14 height 14
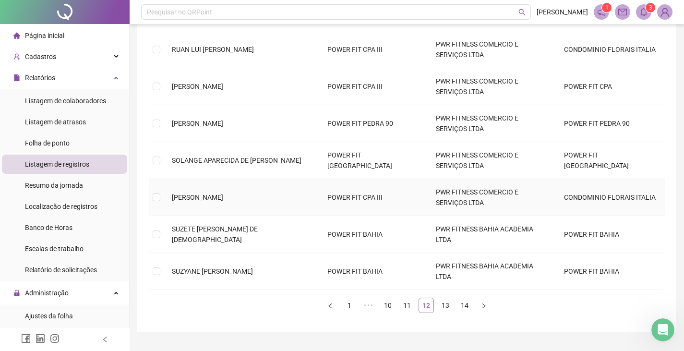
scroll to position [239, 0]
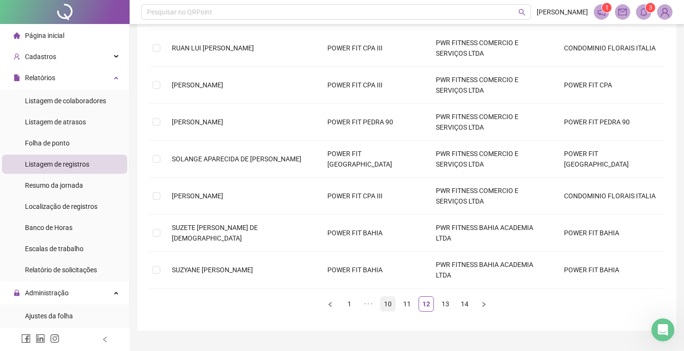
click at [385, 296] on link "10" at bounding box center [387, 303] width 14 height 14
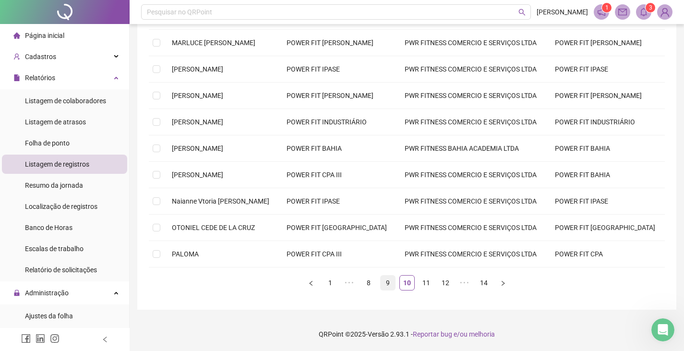
click at [388, 282] on link "9" at bounding box center [387, 282] width 14 height 14
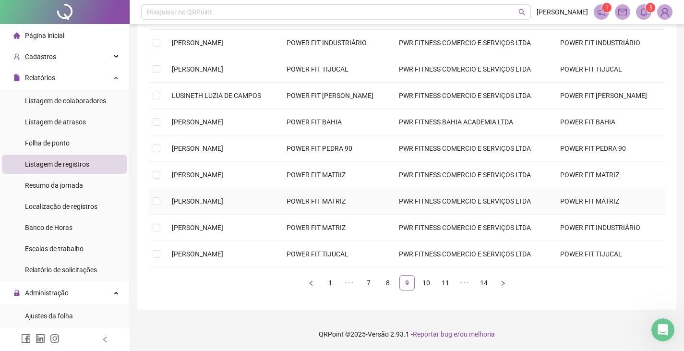
scroll to position [250, 0]
click at [385, 283] on link "8" at bounding box center [387, 282] width 14 height 14
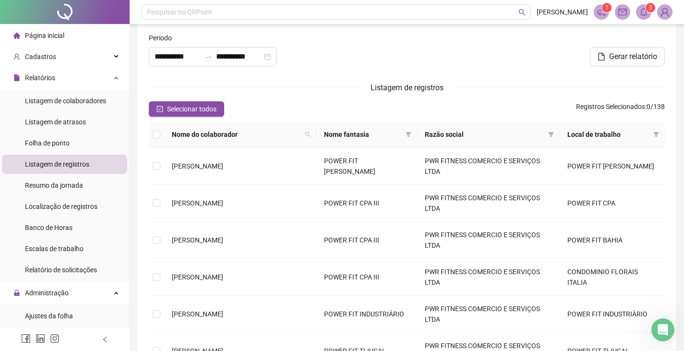
scroll to position [10, 0]
click at [150, 166] on td at bounding box center [156, 166] width 15 height 37
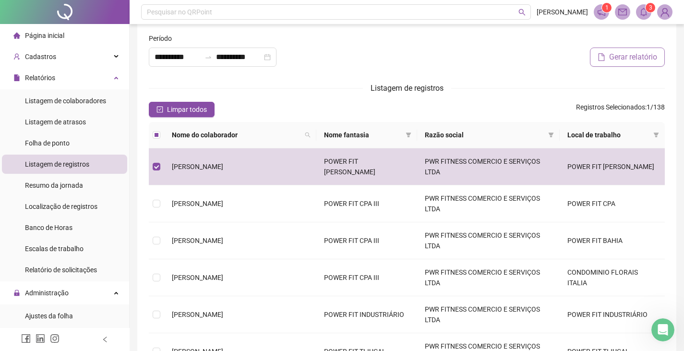
click at [636, 58] on span "Gerar relatório" at bounding box center [633, 57] width 48 height 12
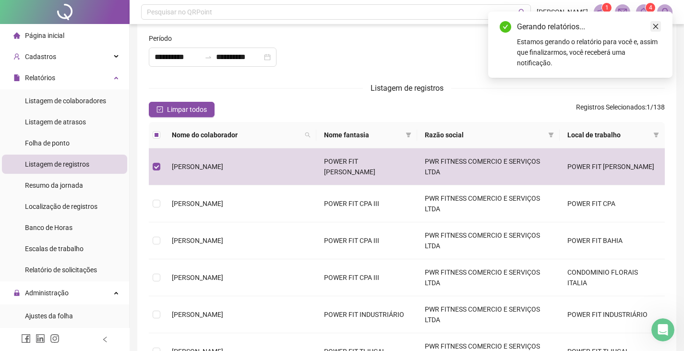
click at [656, 24] on icon "close" at bounding box center [655, 26] width 7 height 7
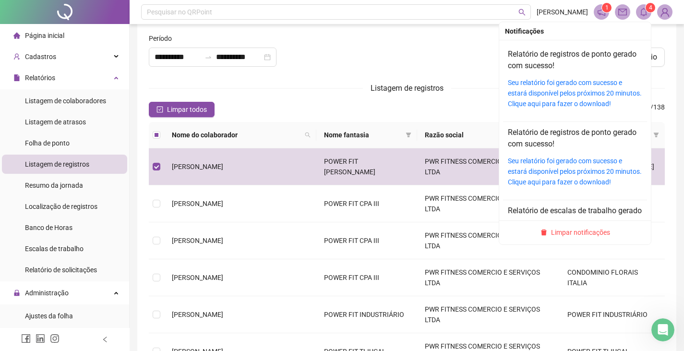
click at [645, 12] on icon "bell" at bounding box center [643, 12] width 9 height 9
click at [566, 91] on link "Seu relatório foi gerado com sucesso e estará disponível pelos próximos 20 minu…" at bounding box center [575, 93] width 134 height 29
